Goal: Navigation & Orientation: Find specific page/section

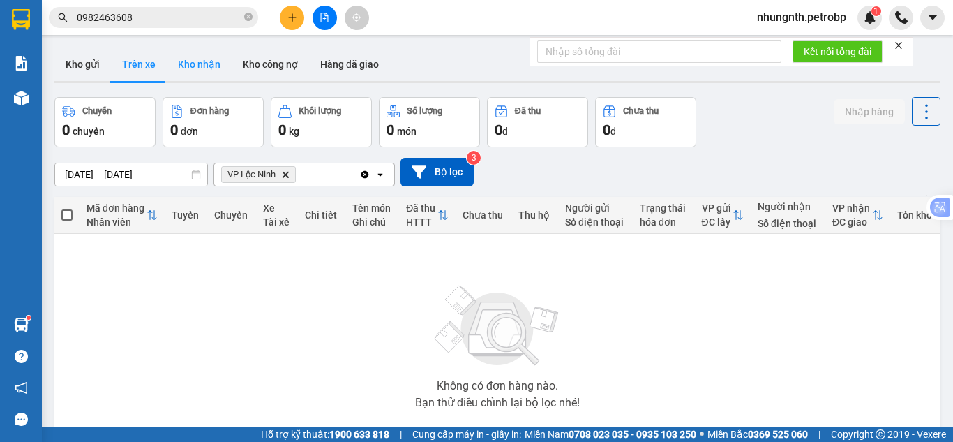
click at [195, 61] on button "Kho nhận" at bounding box center [199, 63] width 65 height 33
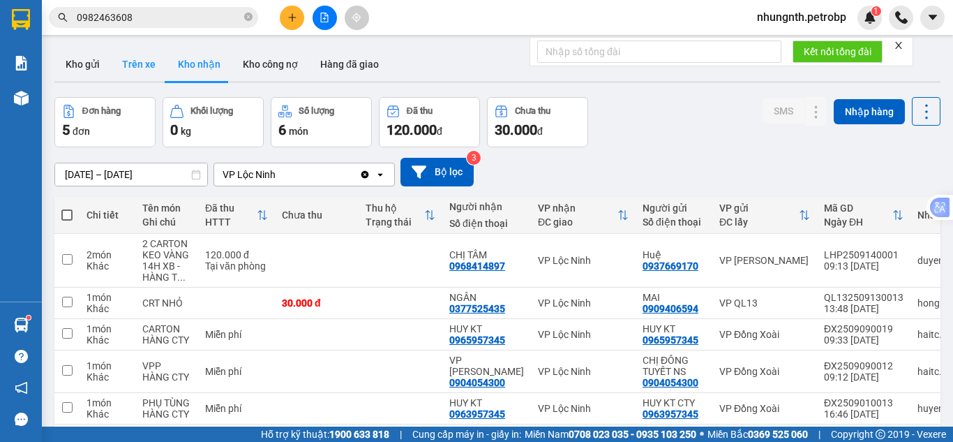
click at [144, 67] on button "Trên xe" at bounding box center [139, 63] width 56 height 33
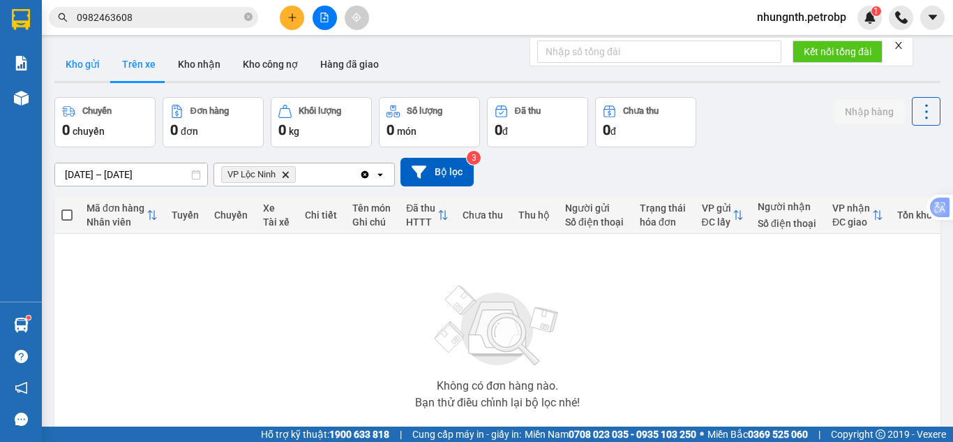
click at [63, 68] on button "Kho gửi" at bounding box center [82, 63] width 57 height 33
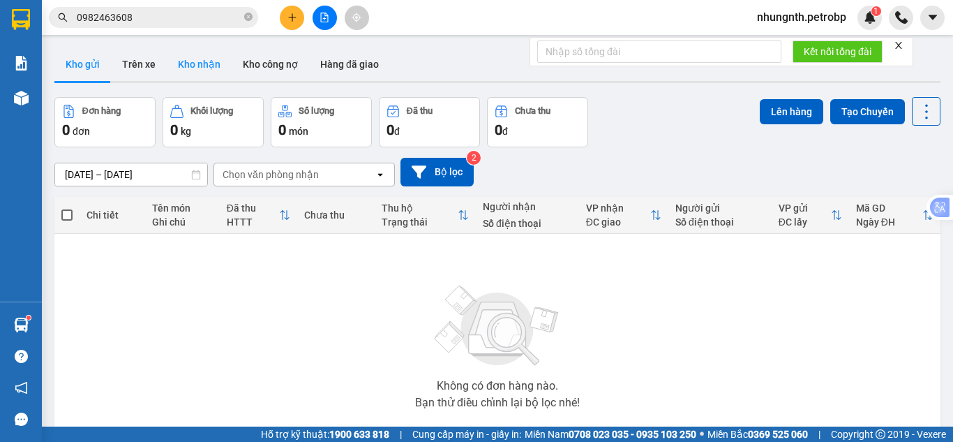
click at [205, 69] on button "Kho nhận" at bounding box center [199, 63] width 65 height 33
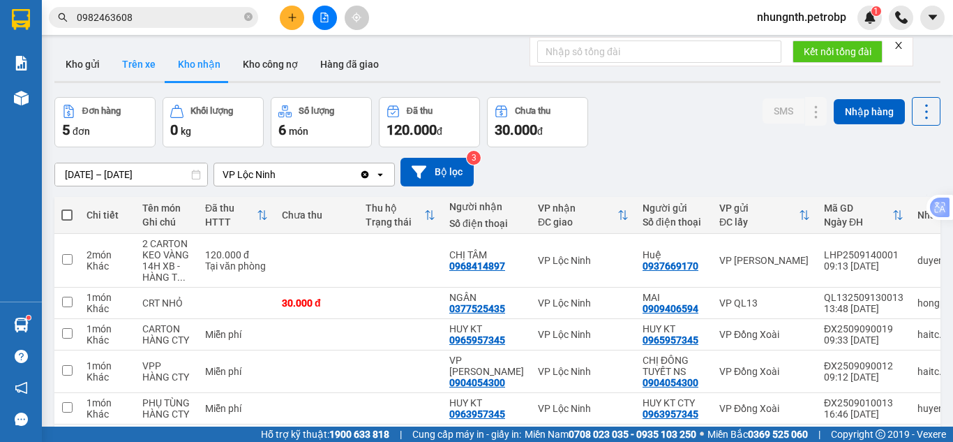
click at [140, 68] on button "Trên xe" at bounding box center [139, 63] width 56 height 33
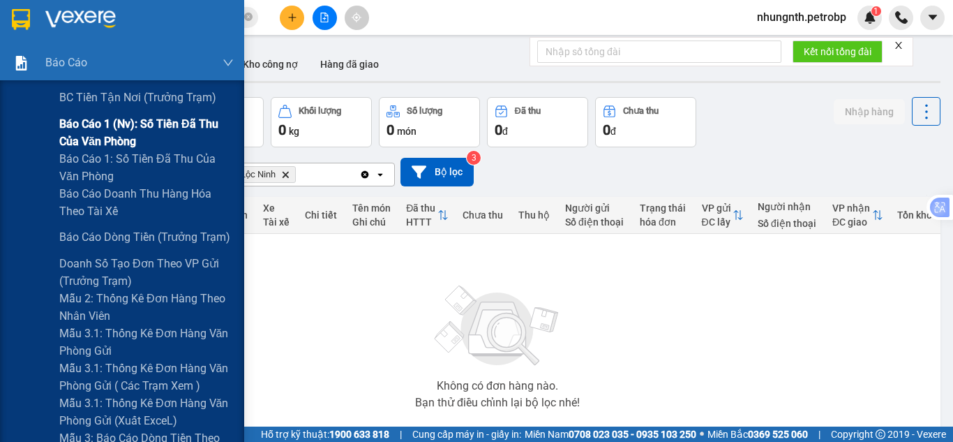
drag, startPoint x: 96, startPoint y: 128, endPoint x: 144, endPoint y: 141, distance: 49.9
click at [96, 128] on span "Báo cáo 1 (nv): Số tiền đã thu của văn phòng" at bounding box center [146, 132] width 174 height 35
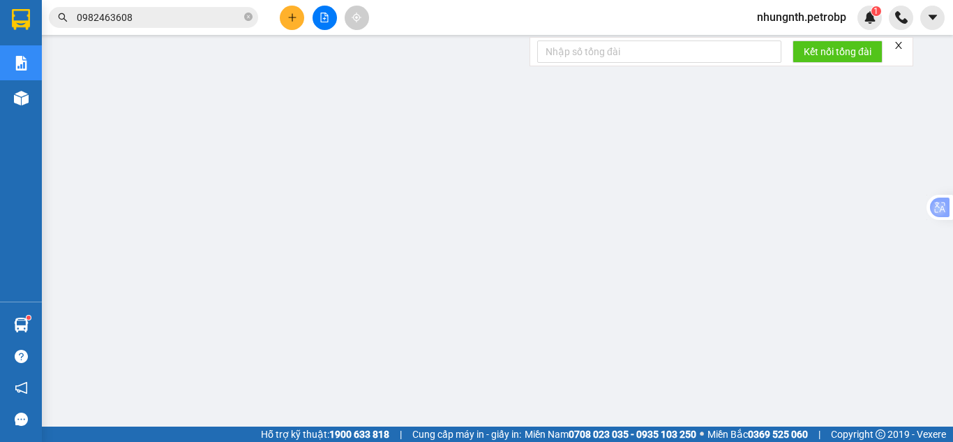
click at [798, 18] on span "nhungnth.petrobp" at bounding box center [802, 16] width 112 height 17
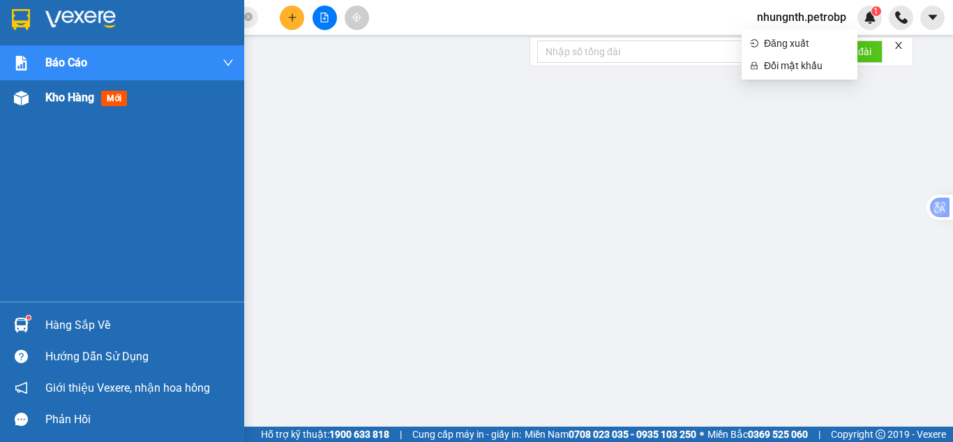
click at [70, 95] on span "Kho hàng" at bounding box center [69, 97] width 49 height 13
